Goal: Find specific page/section: Find specific page/section

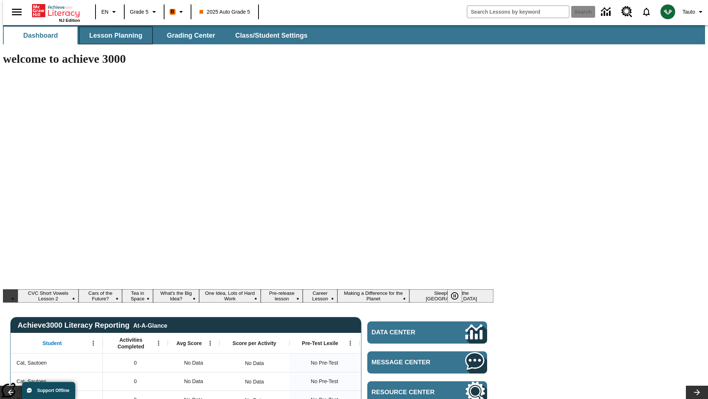
click at [113, 35] on span "Lesson Planning" at bounding box center [115, 35] width 53 height 8
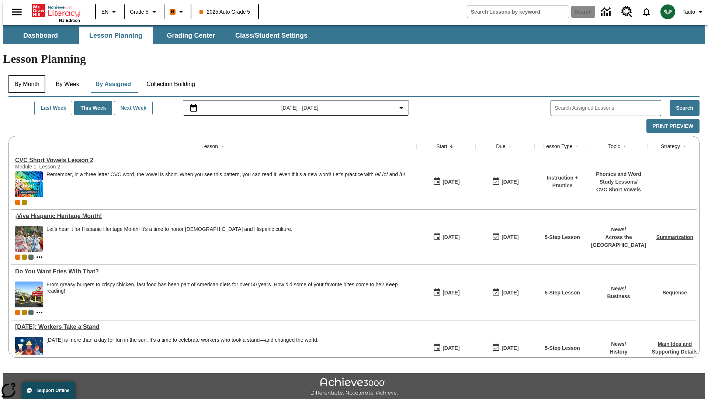
click at [25, 75] on button "By Month" at bounding box center [26, 84] width 37 height 18
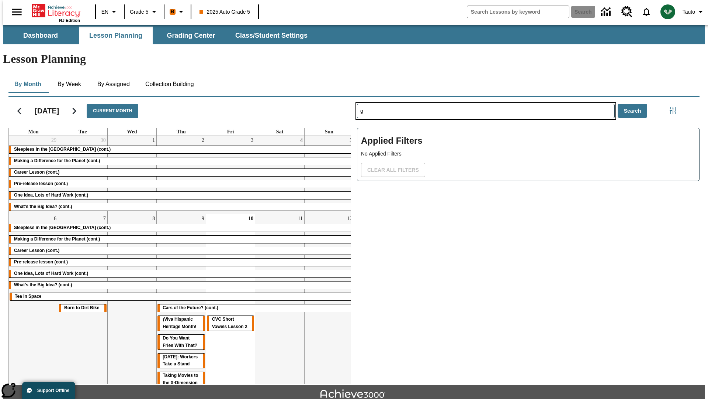
type input "g"
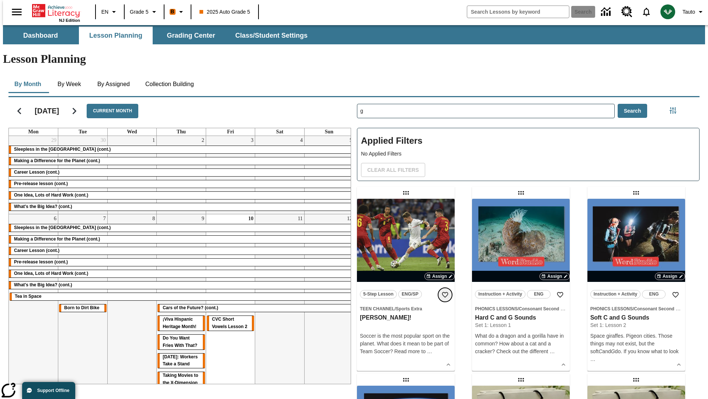
click at [445, 291] on icon "Add to Favorites" at bounding box center [445, 294] width 7 height 7
click at [53, 10] on icon "Home" at bounding box center [56, 10] width 49 height 15
